Goal: Task Accomplishment & Management: Complete application form

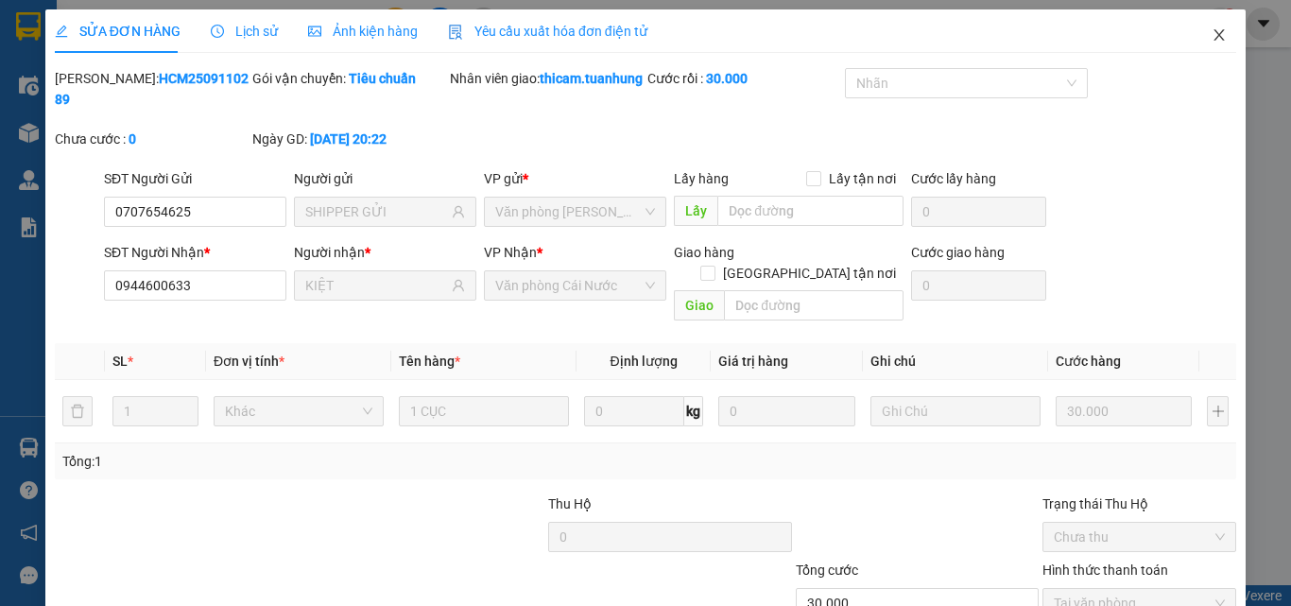
click at [1212, 36] on icon "close" at bounding box center [1219, 34] width 15 height 15
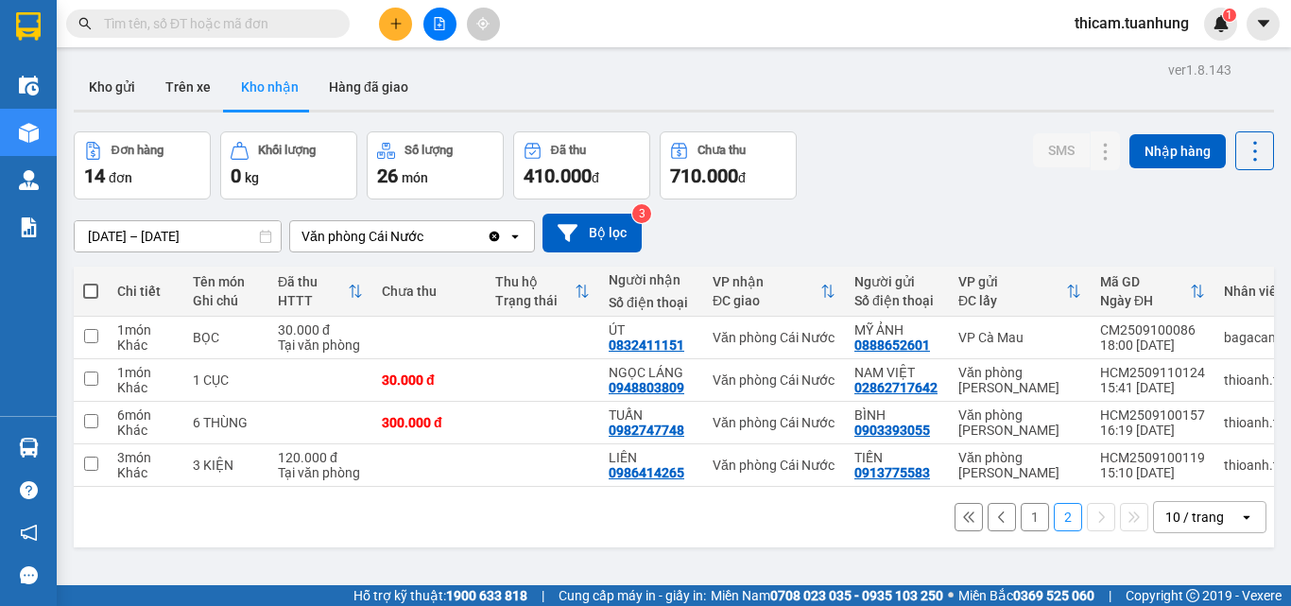
click at [387, 36] on button at bounding box center [395, 24] width 33 height 33
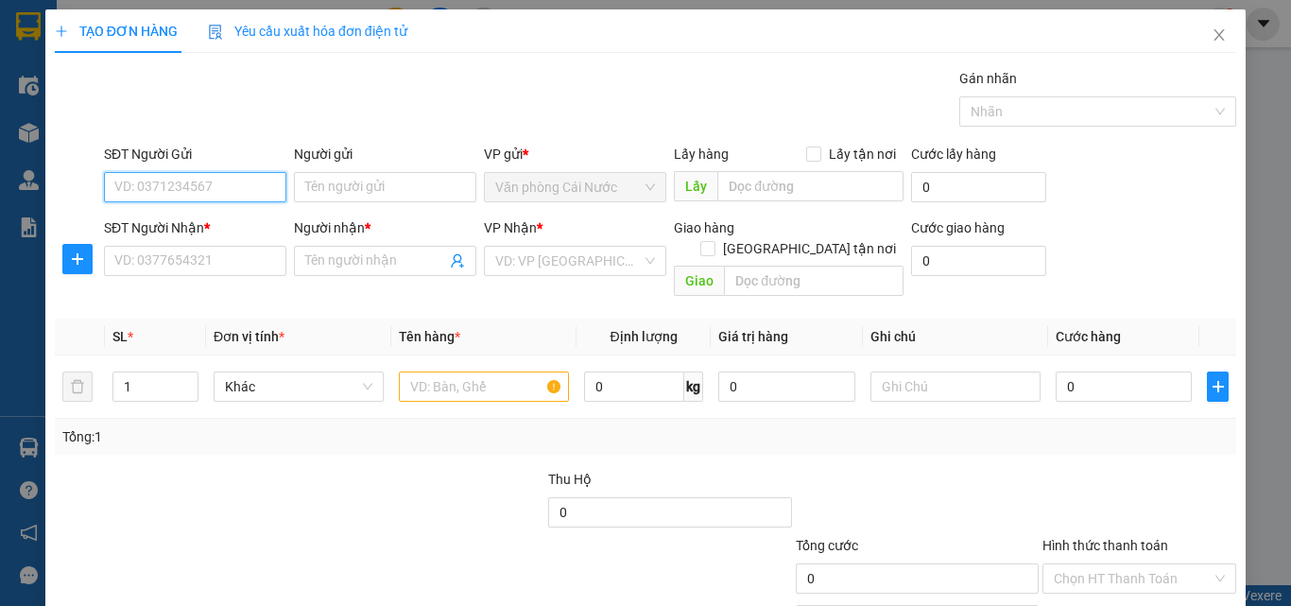
click at [183, 191] on input "SĐT Người Gửi" at bounding box center [195, 187] width 182 height 30
type input "0949775956"
click at [207, 220] on div "0949775956 - HIẾU" at bounding box center [193, 225] width 158 height 21
type input "HIẾU"
type input "0949775956"
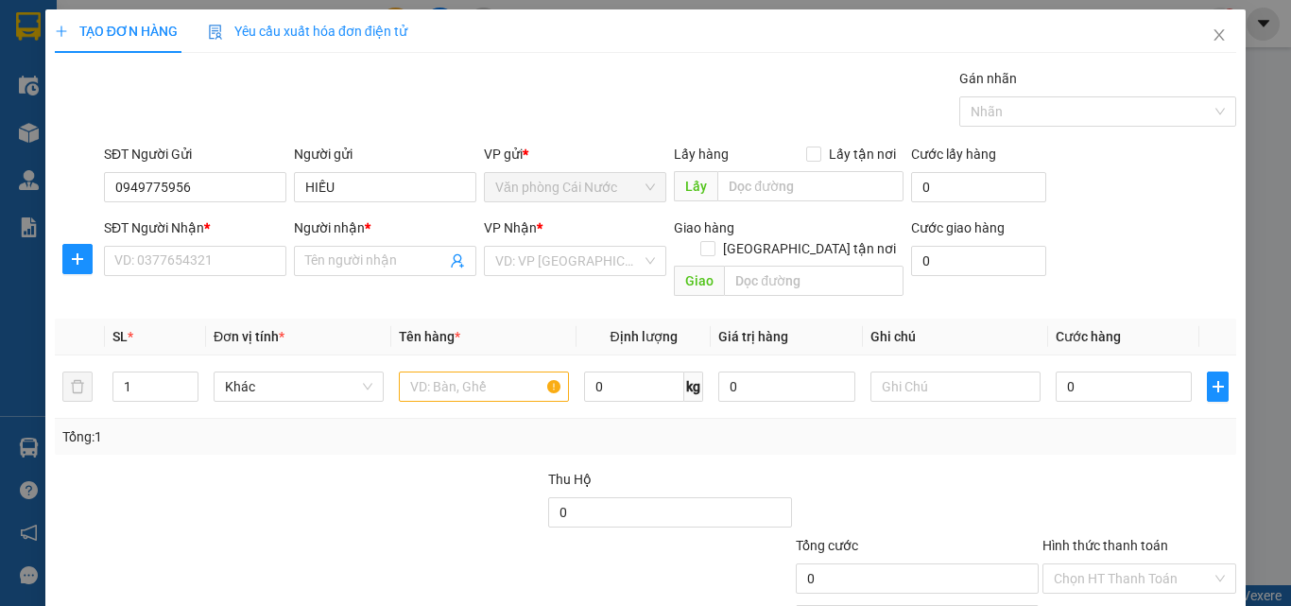
click at [205, 245] on div "SĐT Người Nhận *" at bounding box center [195, 231] width 182 height 28
click at [205, 253] on input "SĐT Người Nhận *" at bounding box center [195, 261] width 182 height 30
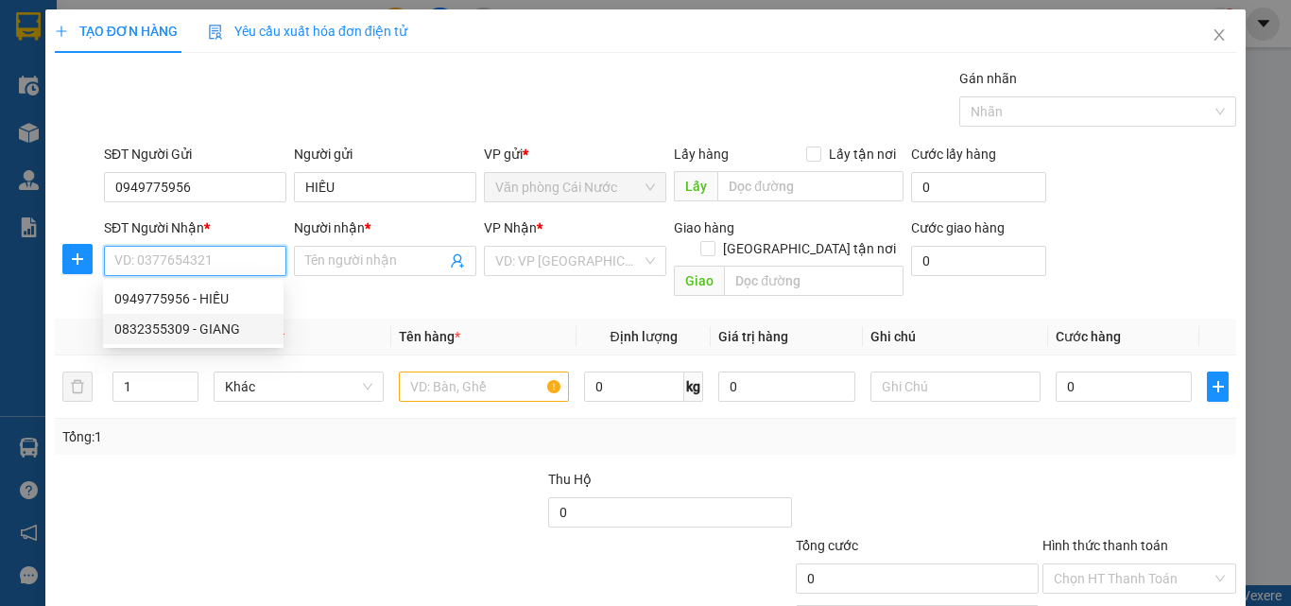
click at [197, 328] on div "0832355309 - GIANG" at bounding box center [193, 328] width 158 height 21
type input "0832355309"
type input "GIANG"
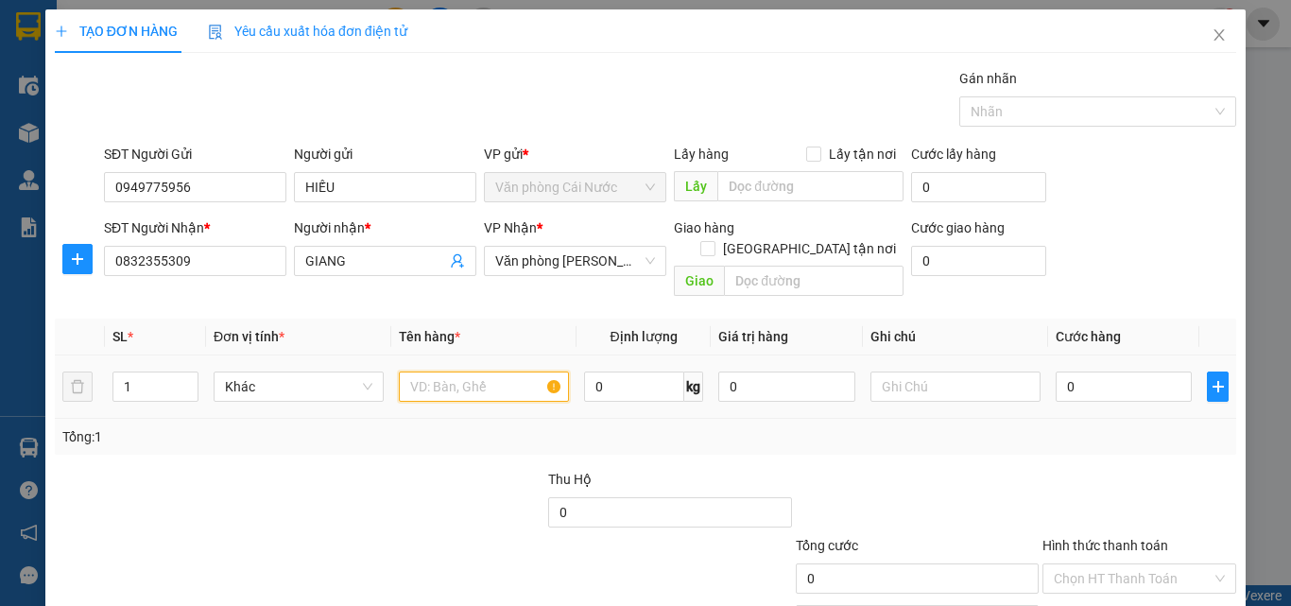
click at [477, 371] on input "text" at bounding box center [484, 386] width 170 height 30
type input "1 CAL"
click at [1118, 371] on input "0" at bounding box center [1124, 386] width 136 height 30
type input "5"
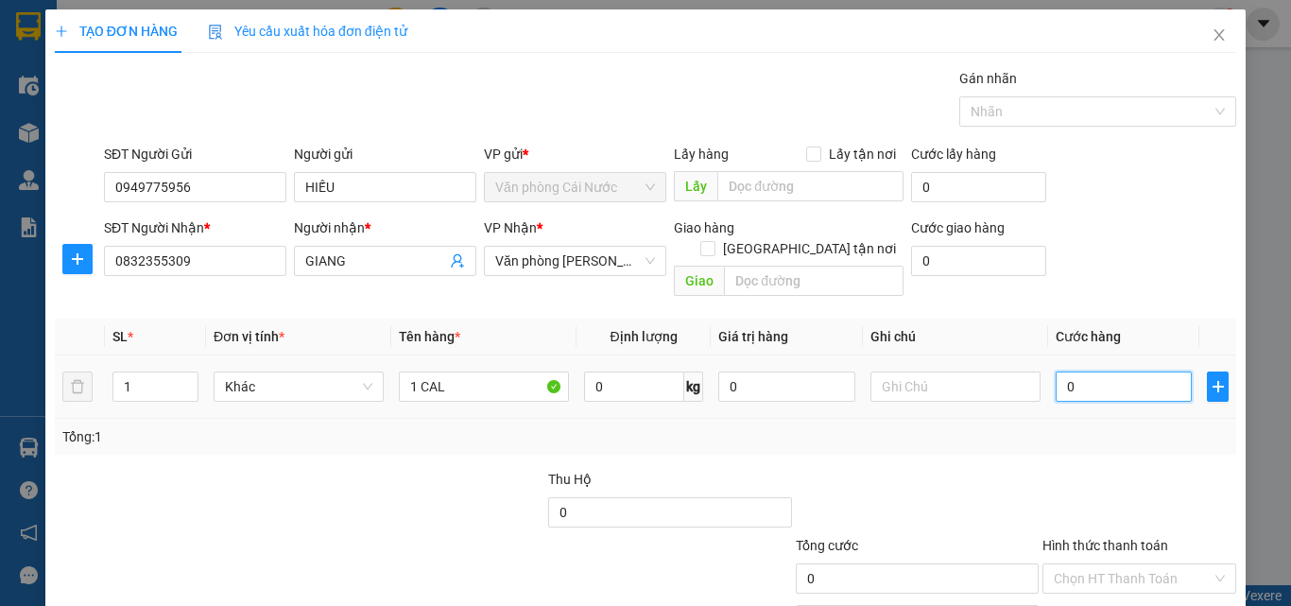
type input "5"
type input "50"
type input "50.000"
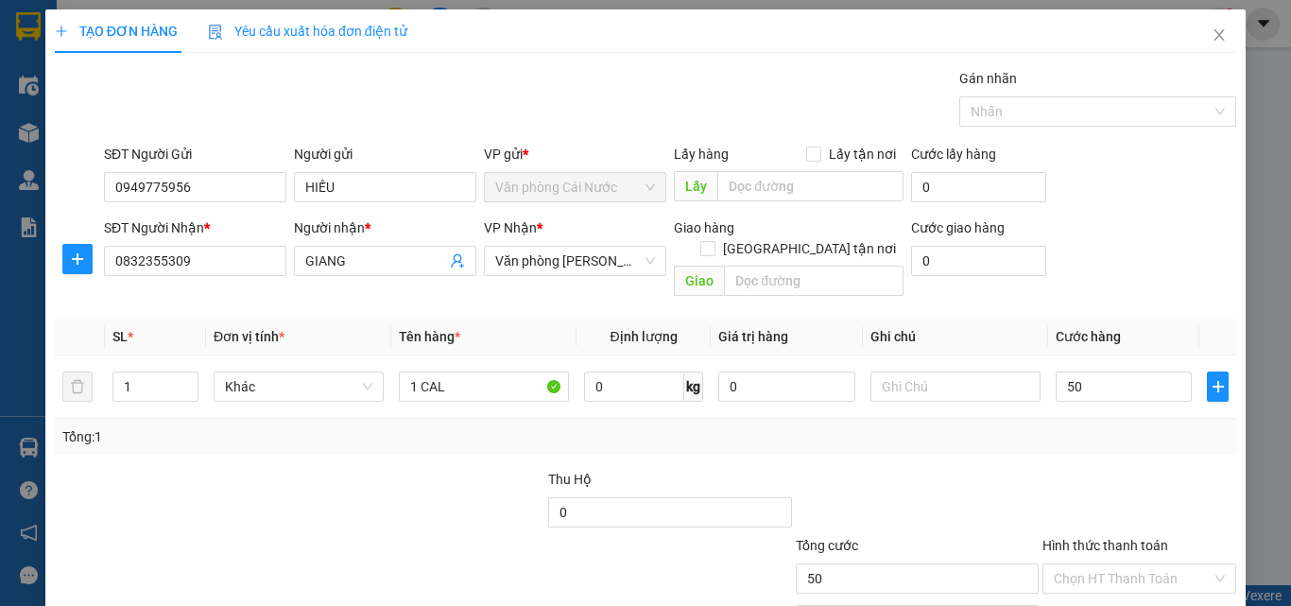
type input "50.000"
click at [1118, 471] on div at bounding box center [1139, 502] width 198 height 66
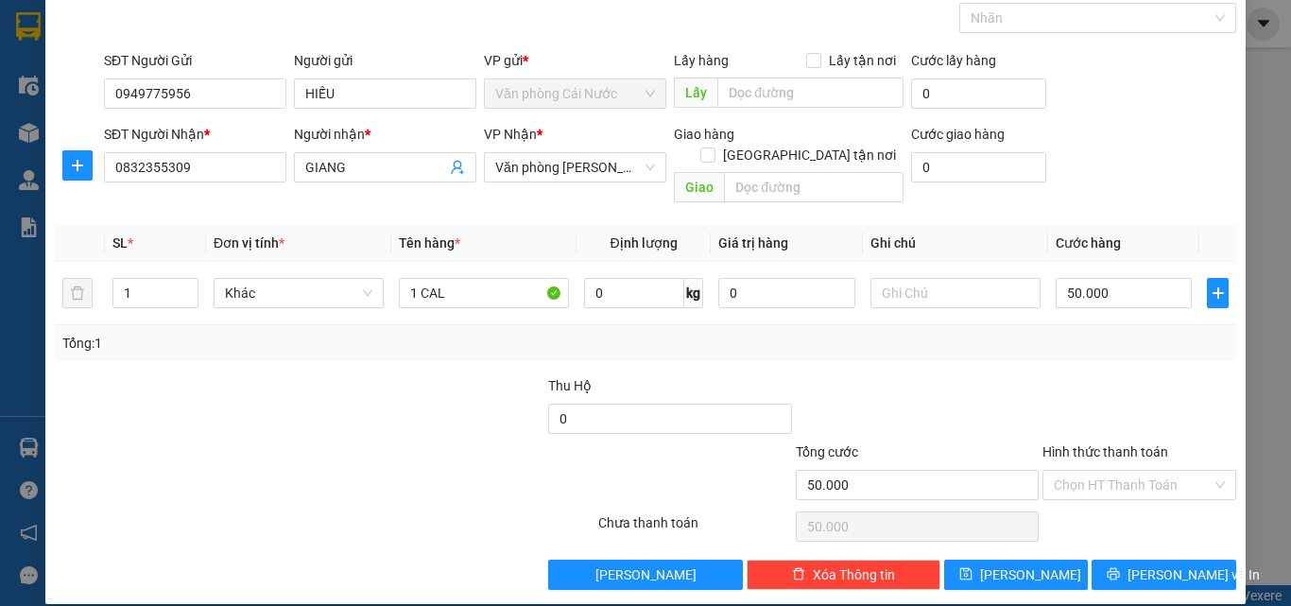
click at [1118, 471] on input "Hình thức thanh toán" at bounding box center [1133, 485] width 158 height 28
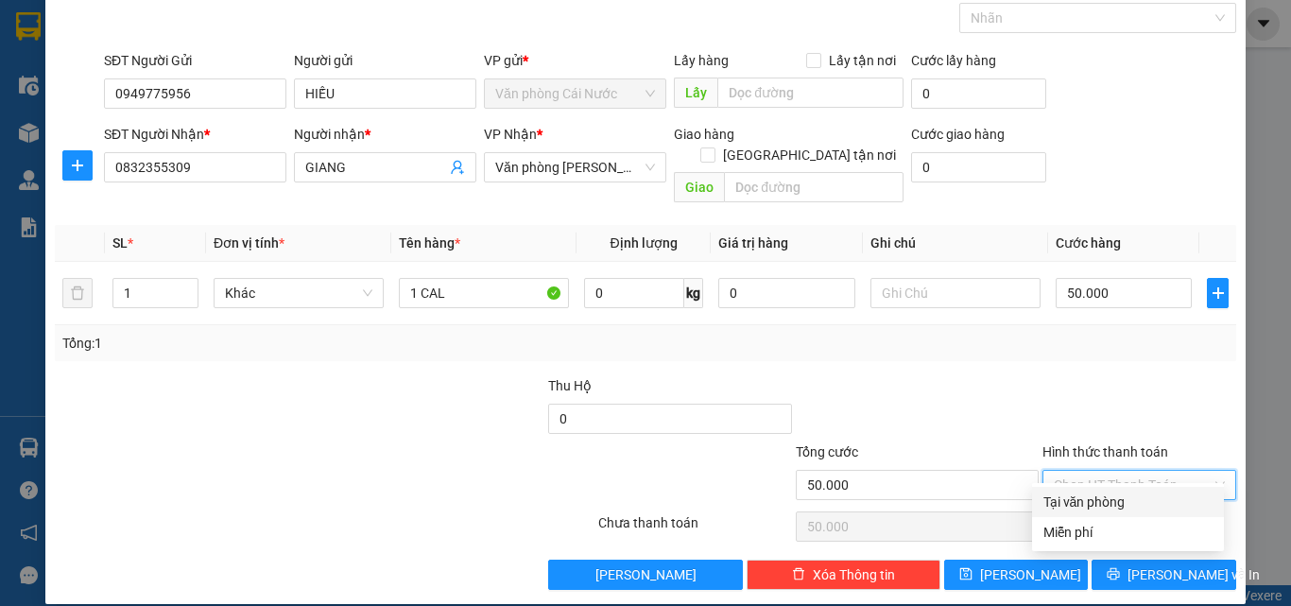
click at [1118, 500] on div "Tại văn phòng" at bounding box center [1127, 501] width 169 height 21
type input "0"
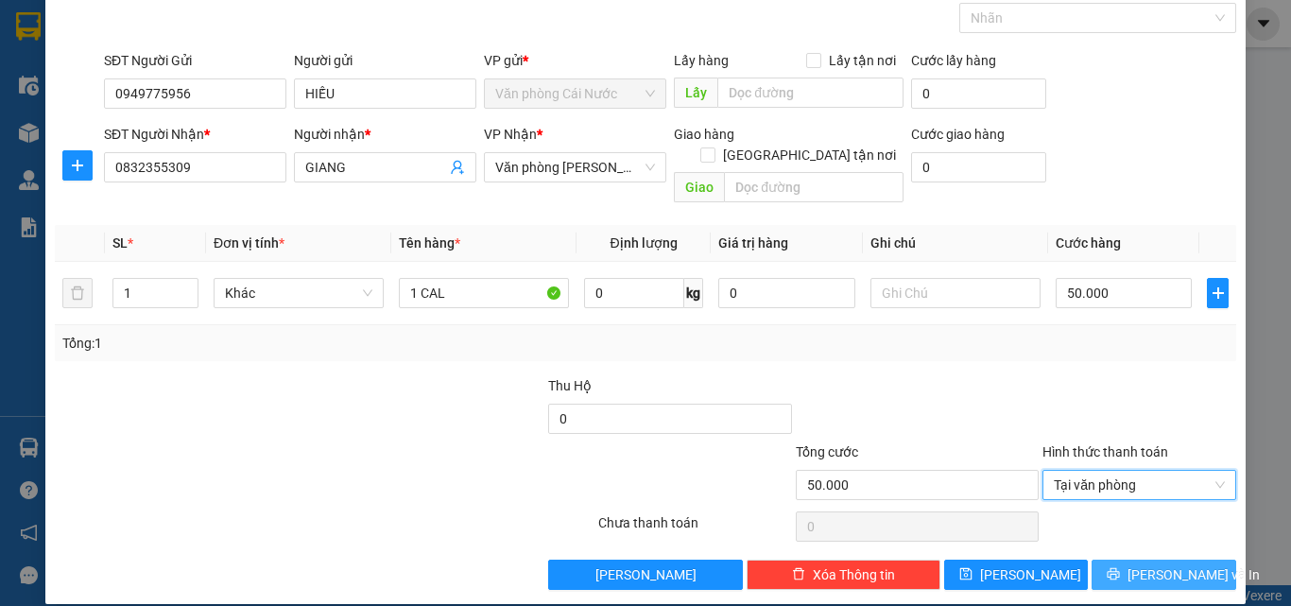
click at [1166, 564] on span "[PERSON_NAME] và In" at bounding box center [1193, 574] width 132 height 21
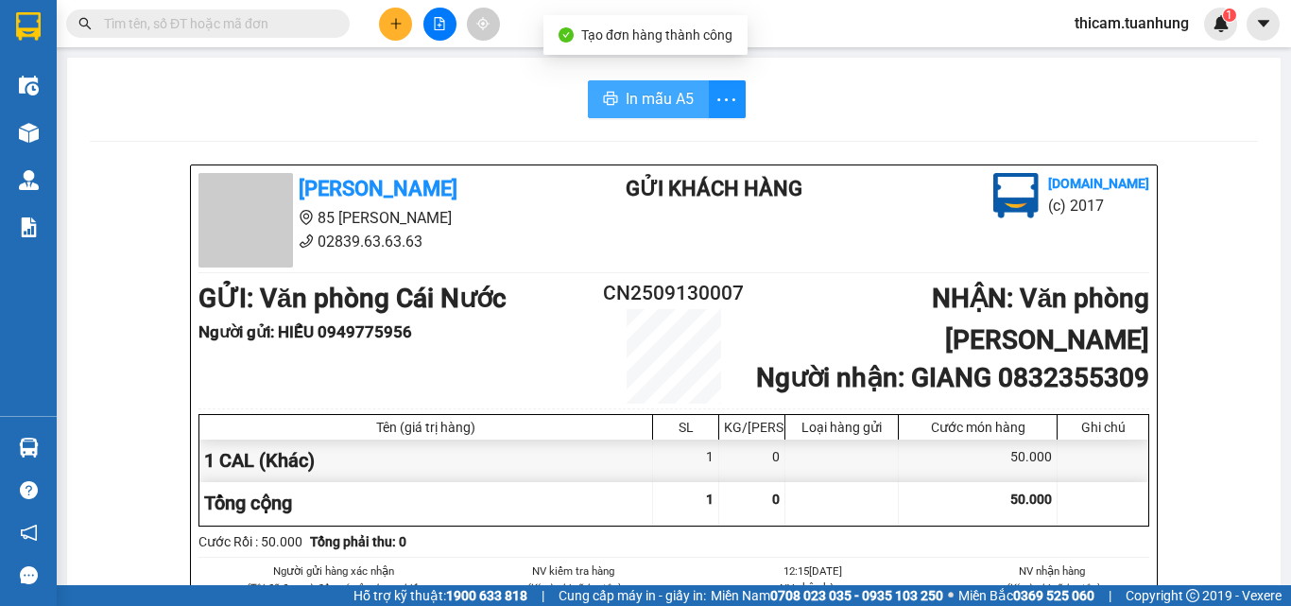
click at [665, 96] on span "In mẫu A5" at bounding box center [660, 99] width 68 height 24
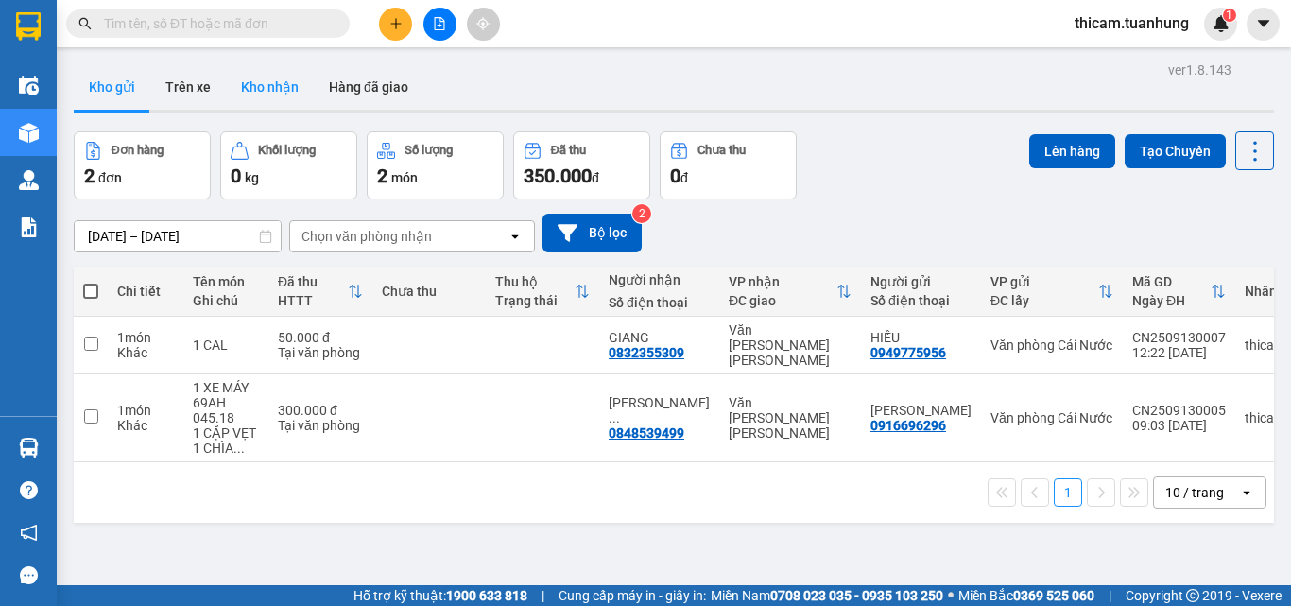
click at [266, 78] on button "Kho nhận" at bounding box center [270, 86] width 88 height 45
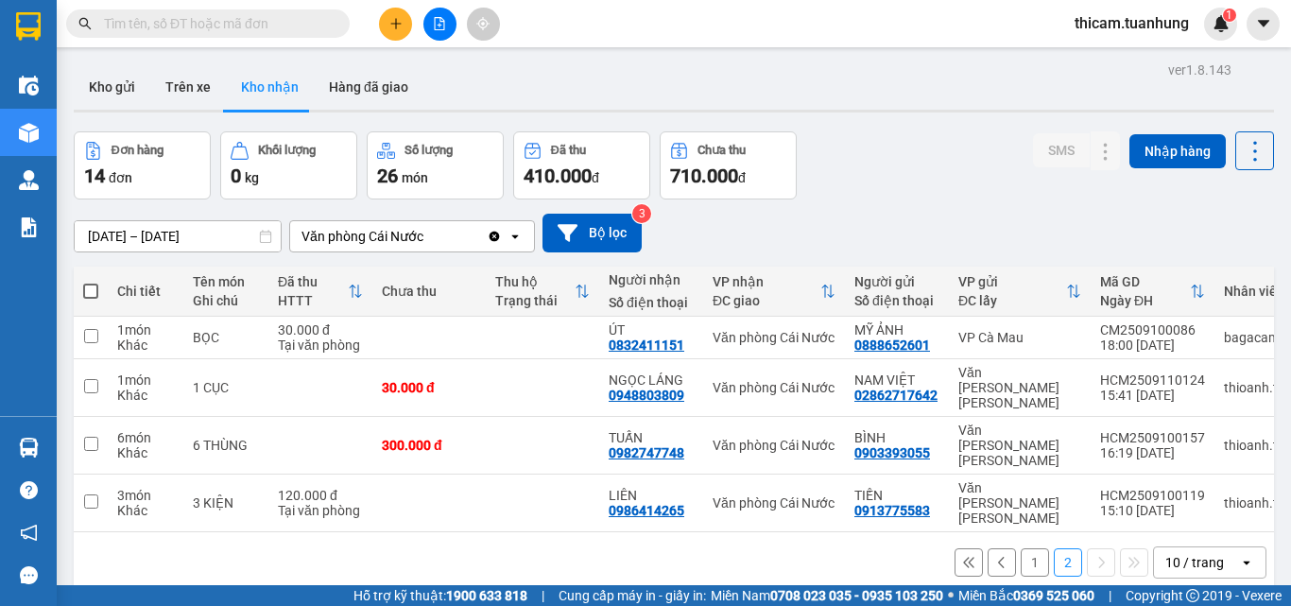
click at [1024, 548] on button "1" at bounding box center [1035, 562] width 28 height 28
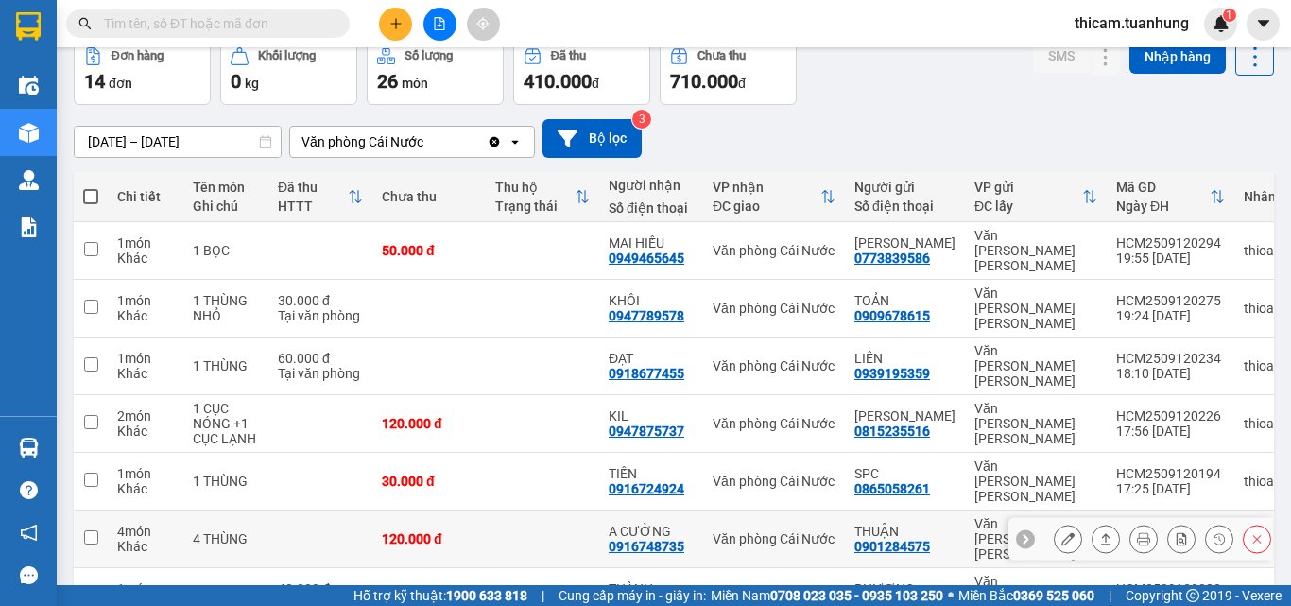
scroll to position [189, 0]
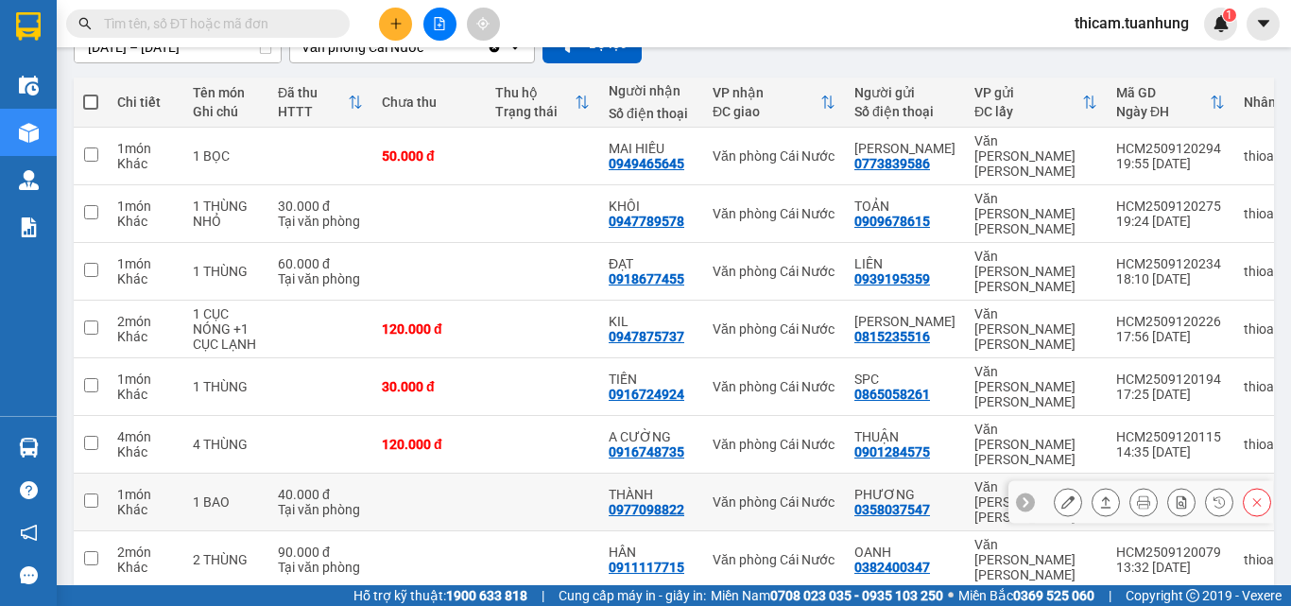
click at [1098, 486] on button at bounding box center [1105, 502] width 26 height 33
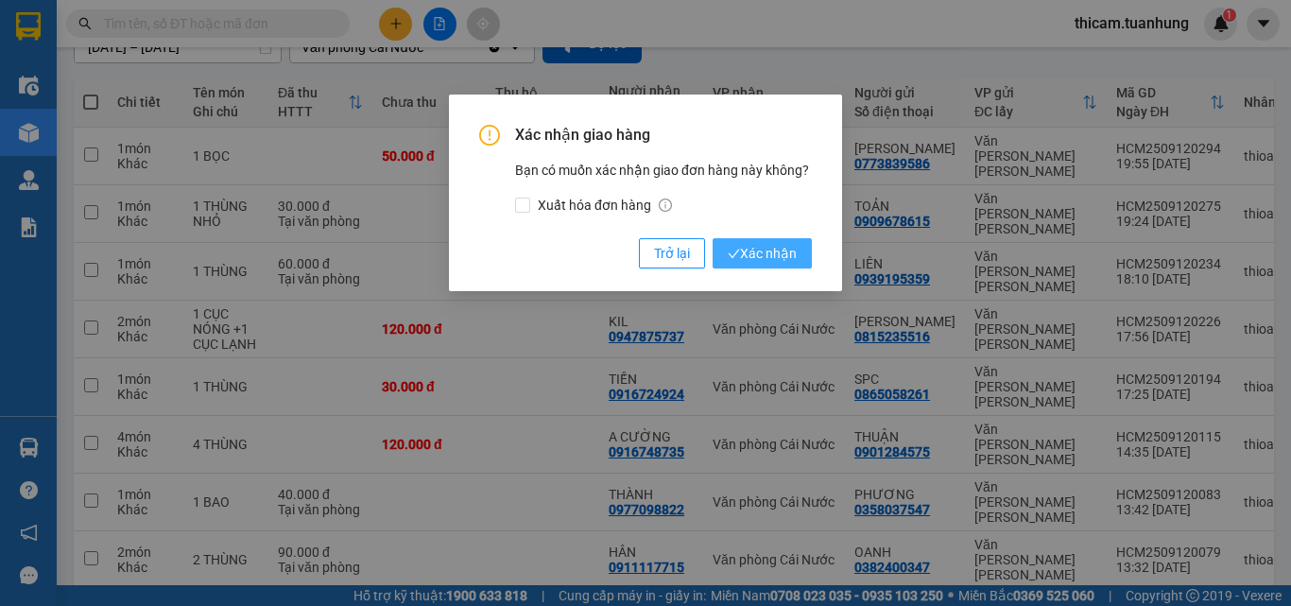
click at [778, 255] on span "Xác nhận" at bounding box center [762, 253] width 69 height 21
